Goal: Task Accomplishment & Management: Manage account settings

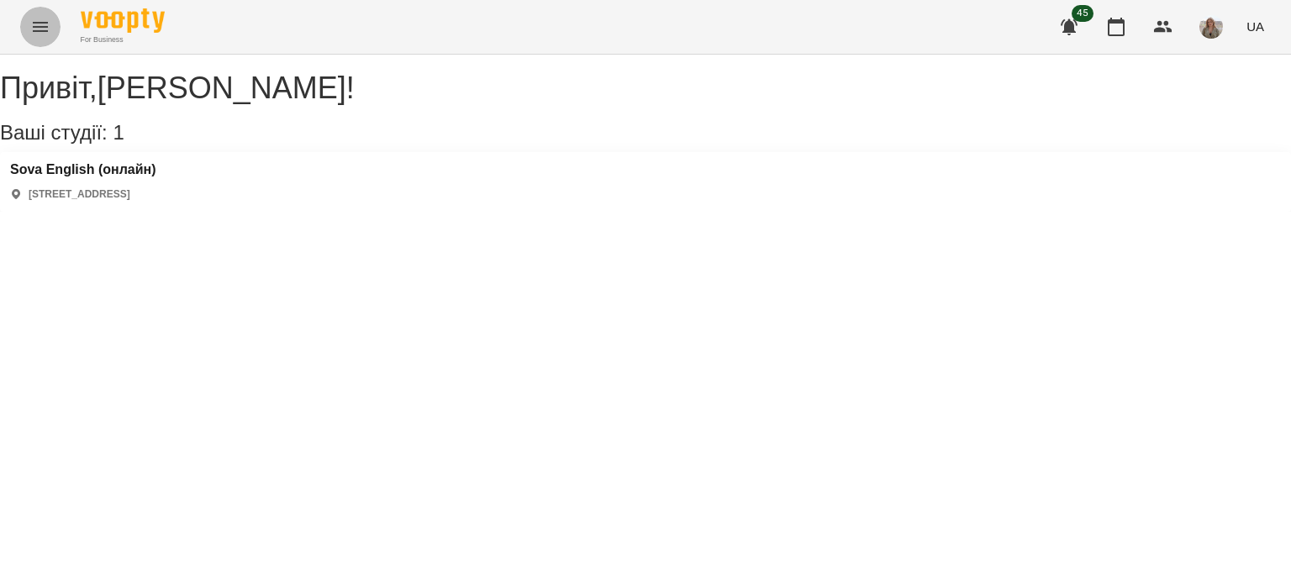
click at [44, 18] on icon "Menu" at bounding box center [40, 27] width 20 height 20
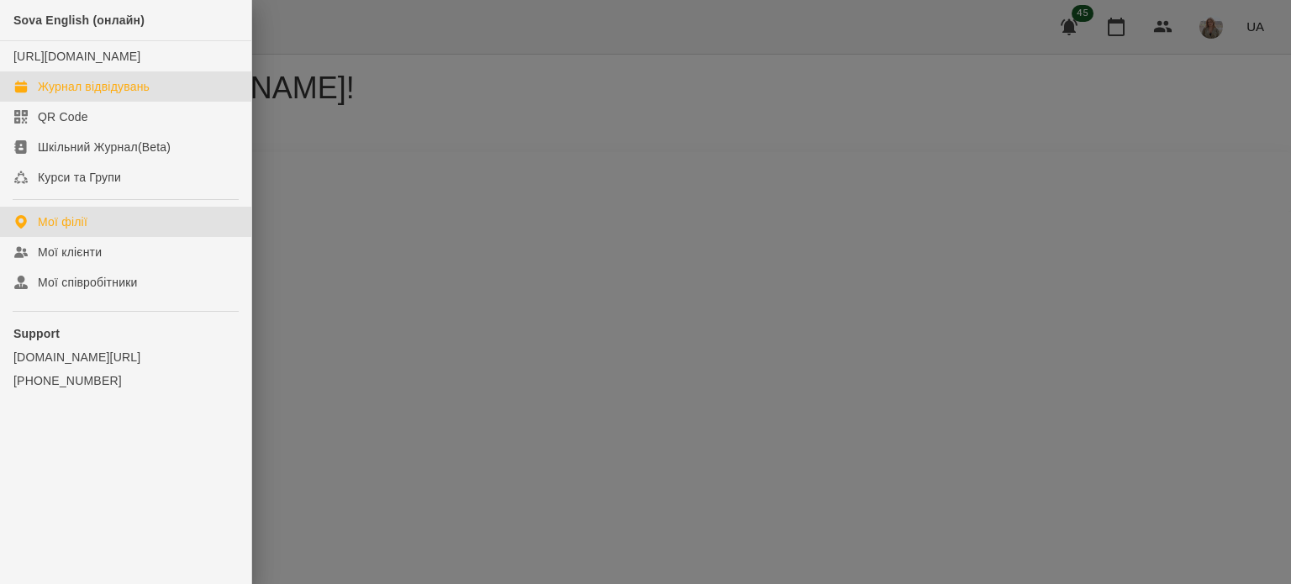
click at [84, 95] on div "Журнал відвідувань" at bounding box center [94, 86] width 112 height 17
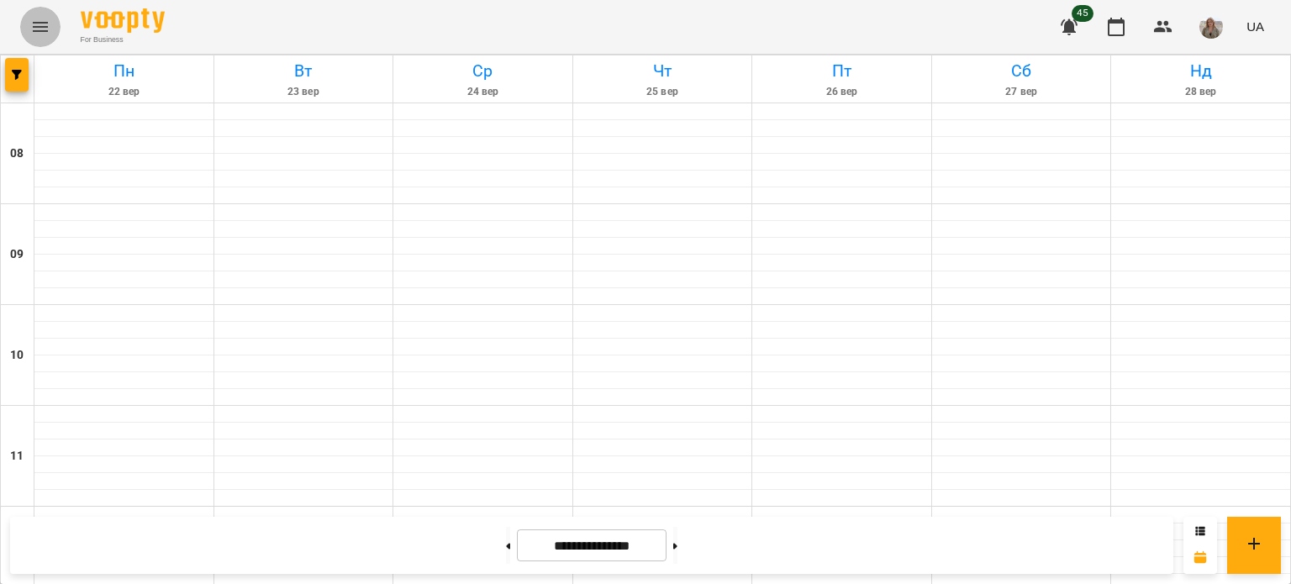
click at [39, 28] on icon "Menu" at bounding box center [40, 27] width 20 height 20
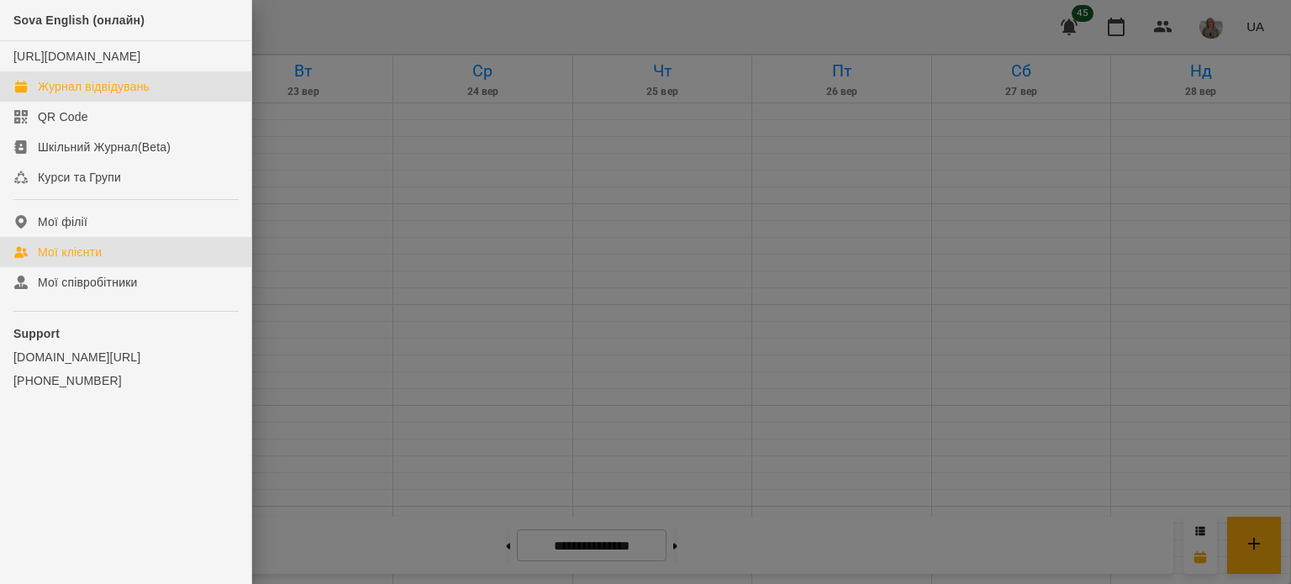
click at [82, 261] on div "Мої клієнти" at bounding box center [70, 252] width 64 height 17
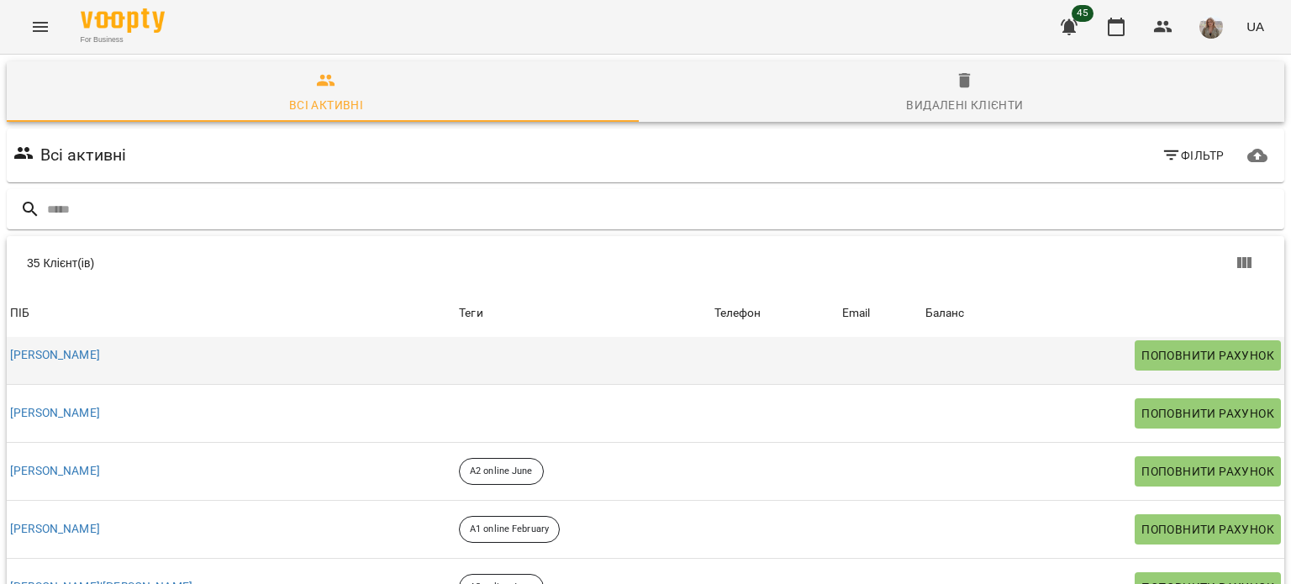
scroll to position [54, 0]
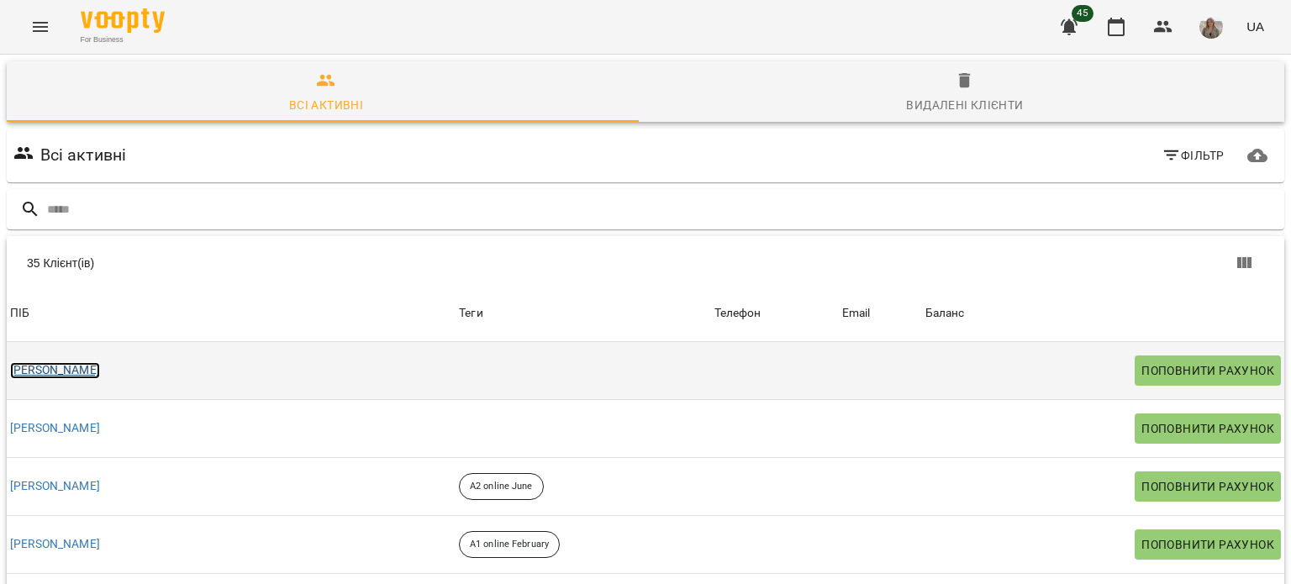
click at [50, 369] on link "[PERSON_NAME]" at bounding box center [55, 370] width 90 height 17
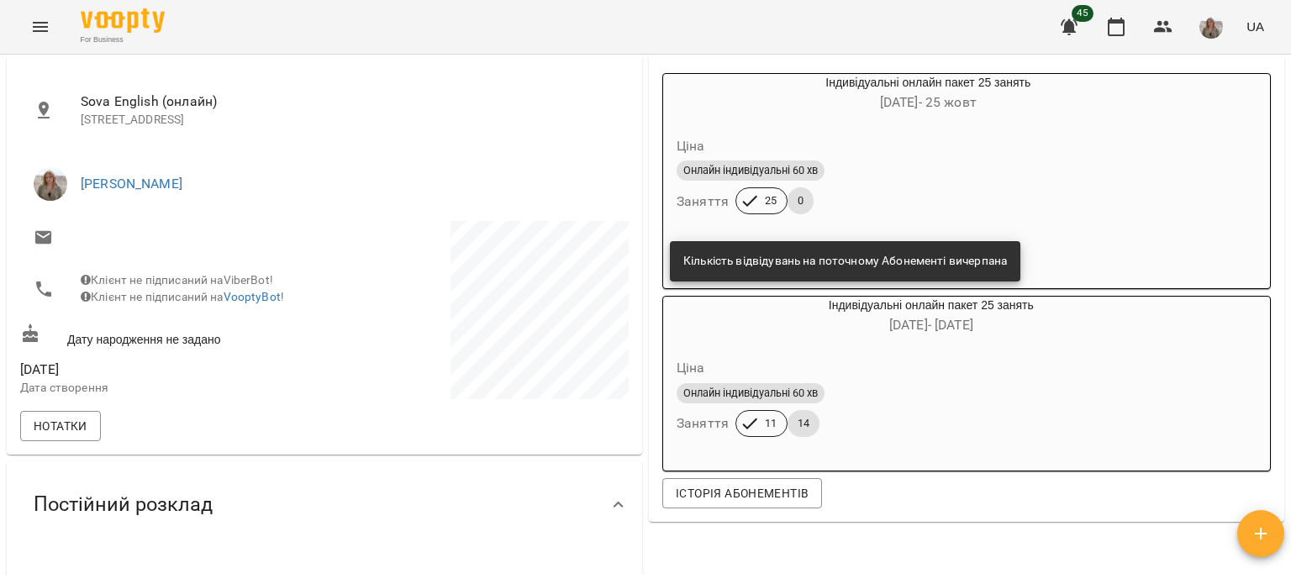
scroll to position [184, 0]
